Goal: Check status

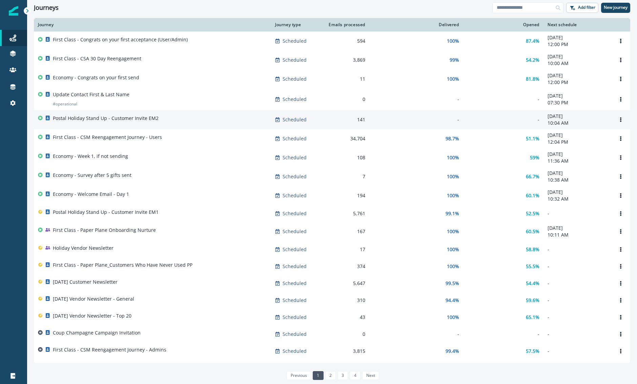
click at [130, 121] on p "Postal Holiday Stand Up - Customer Invite EM2" at bounding box center [106, 118] width 106 height 7
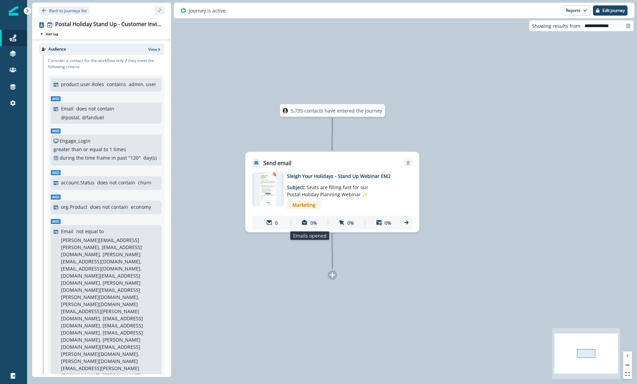
click at [308, 227] on div "0%" at bounding box center [309, 222] width 34 height 13
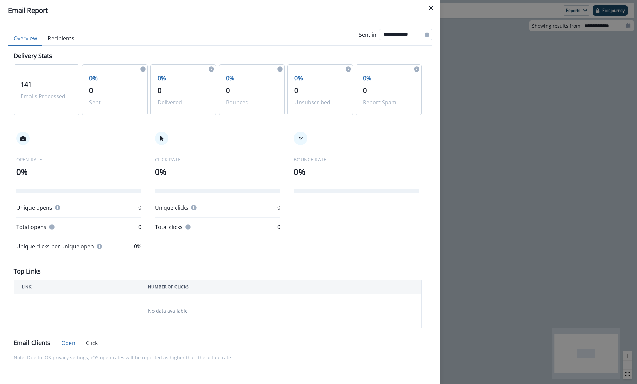
click at [519, 117] on div "**********" at bounding box center [318, 192] width 637 height 384
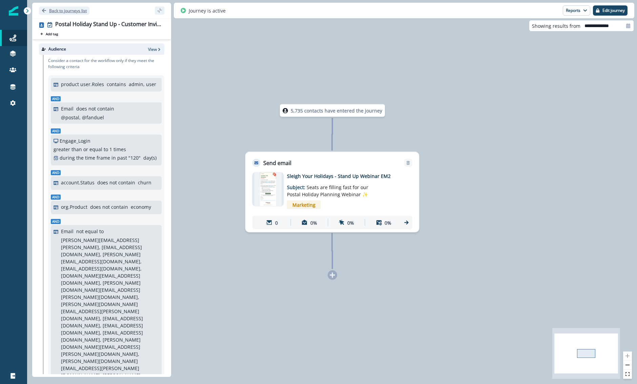
click at [56, 8] on p "Back to journeys list" at bounding box center [68, 11] width 38 height 6
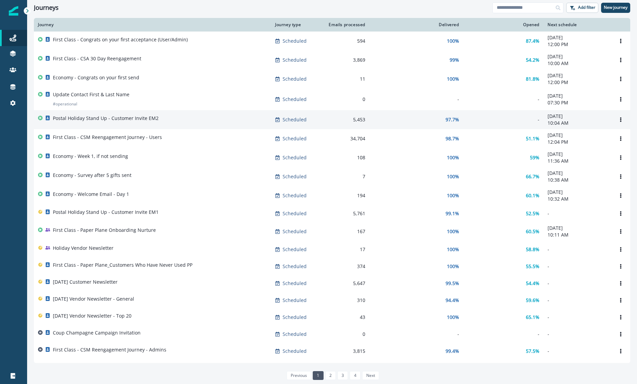
click at [379, 121] on div "97.7%" at bounding box center [417, 119] width 86 height 7
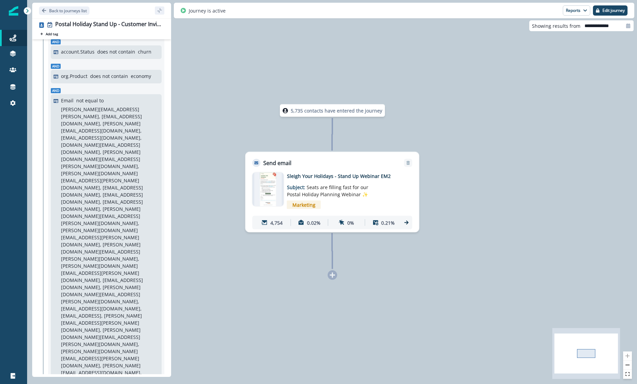
scroll to position [161, 0]
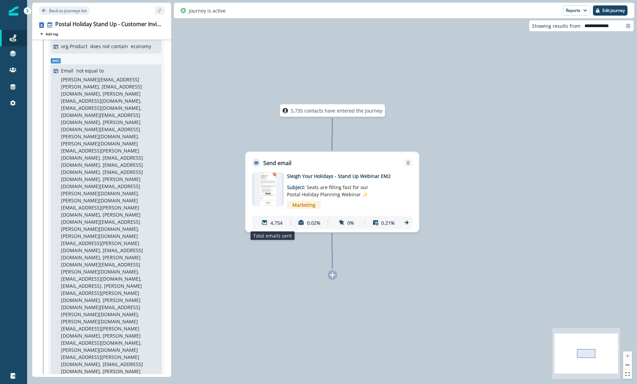
click at [265, 219] on div "4,754" at bounding box center [272, 222] width 34 height 13
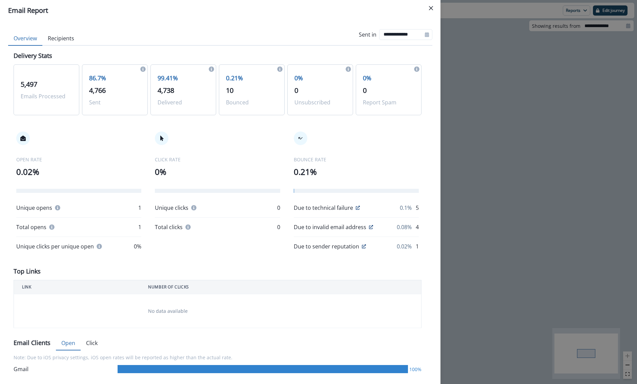
scroll to position [90, 0]
